Goal: Transaction & Acquisition: Obtain resource

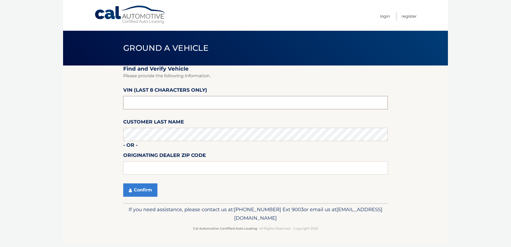
click at [264, 104] on input "text" at bounding box center [255, 102] width 265 height 13
type input "0*******"
type input "9*******"
type input "PH091702"
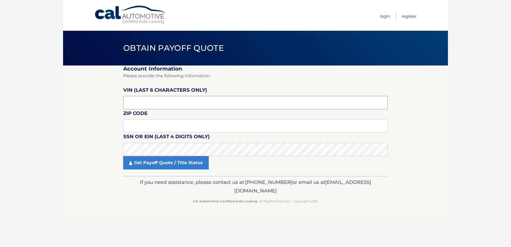
click at [169, 105] on input "text" at bounding box center [255, 102] width 265 height 13
click at [187, 106] on input "text" at bounding box center [255, 102] width 265 height 13
type input "091702"
click at [268, 122] on input "text" at bounding box center [255, 125] width 265 height 13
drag, startPoint x: 198, startPoint y: 128, endPoint x: 210, endPoint y: 129, distance: 11.8
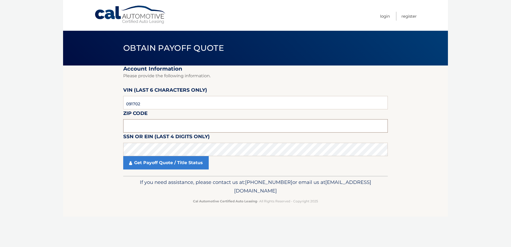
click at [198, 128] on input "text" at bounding box center [255, 125] width 265 height 13
type input "18966"
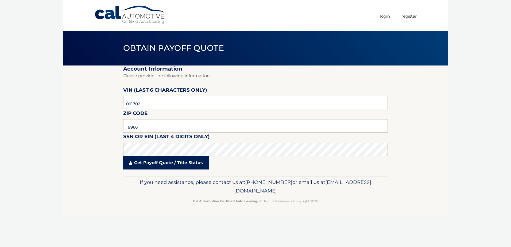
click at [158, 159] on link "Get Payoff Quote / Title Status" at bounding box center [166, 162] width 86 height 13
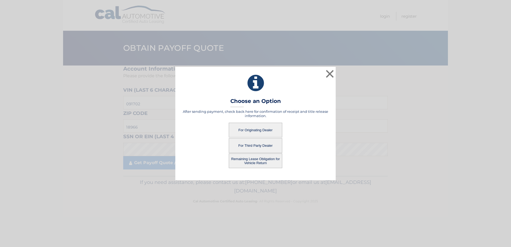
click at [252, 132] on button "For Originating Dealer" at bounding box center [255, 130] width 53 height 15
click at [254, 128] on button "For Originating Dealer" at bounding box center [255, 130] width 53 height 15
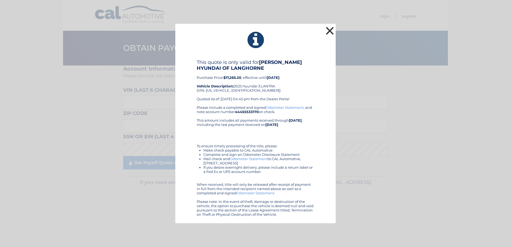
click at [332, 28] on button "×" at bounding box center [330, 30] width 11 height 11
